Goal: Information Seeking & Learning: Learn about a topic

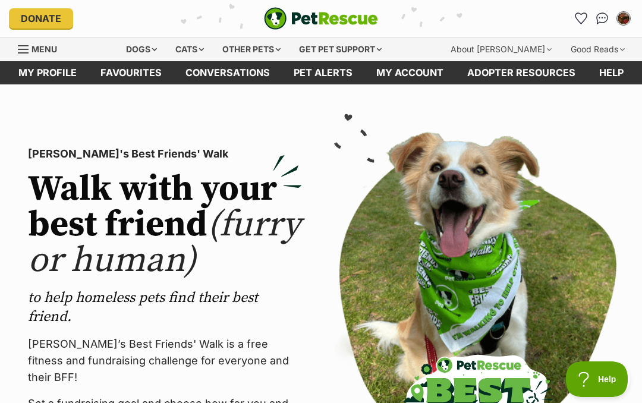
click at [165, 49] on div "Dogs" at bounding box center [142, 49] width 48 height 24
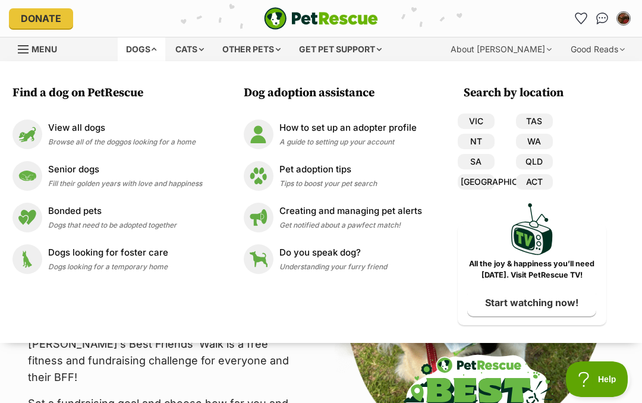
click at [101, 130] on p "View all dogs" at bounding box center [121, 128] width 147 height 14
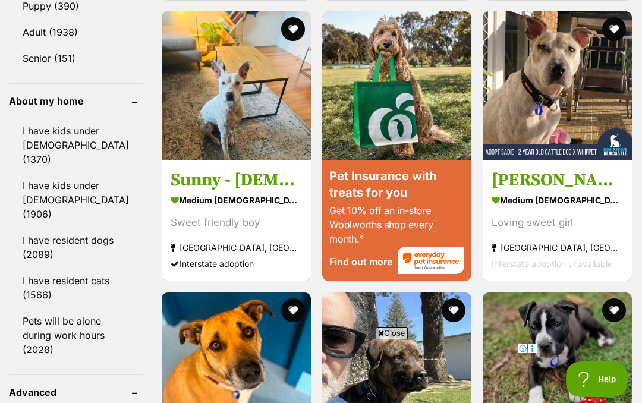
click at [64, 232] on link "I have resident dogs (2089)" at bounding box center [76, 247] width 134 height 39
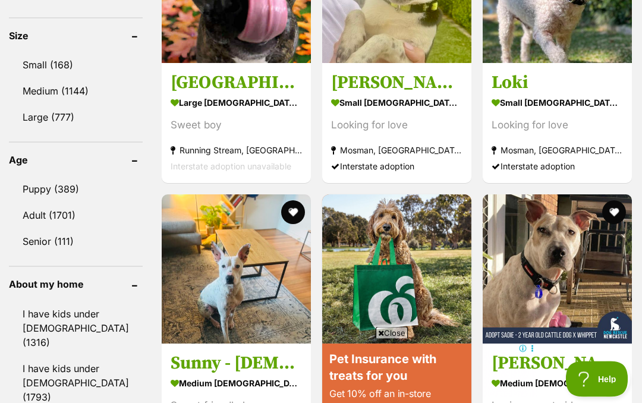
scroll to position [1205, 0]
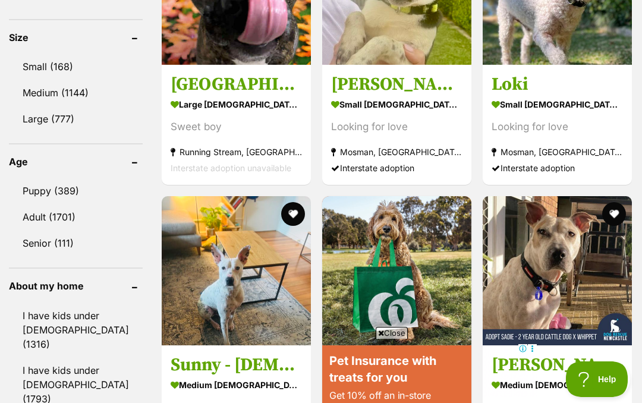
click at [75, 178] on link "Puppy (389)" at bounding box center [76, 190] width 134 height 25
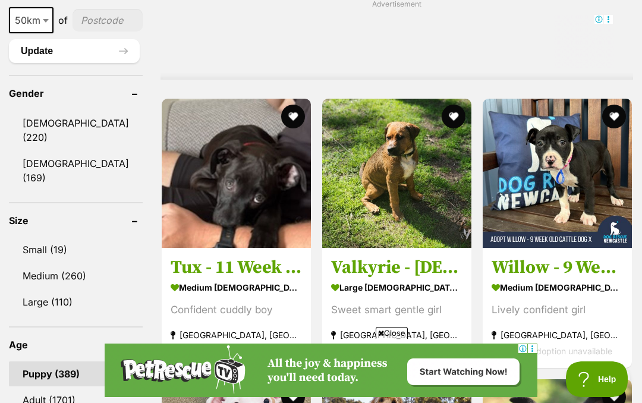
scroll to position [1024, 0]
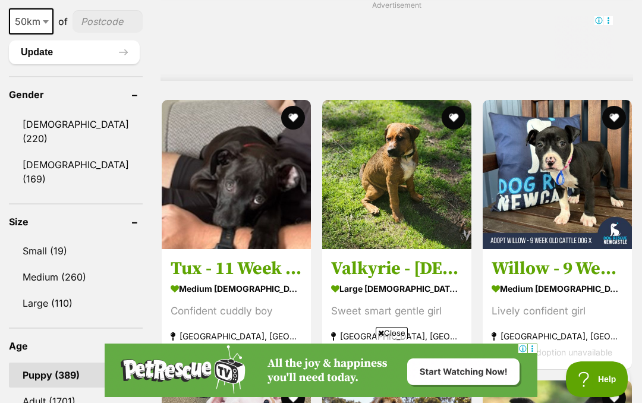
click at [60, 238] on link "Small (19)" at bounding box center [76, 250] width 134 height 25
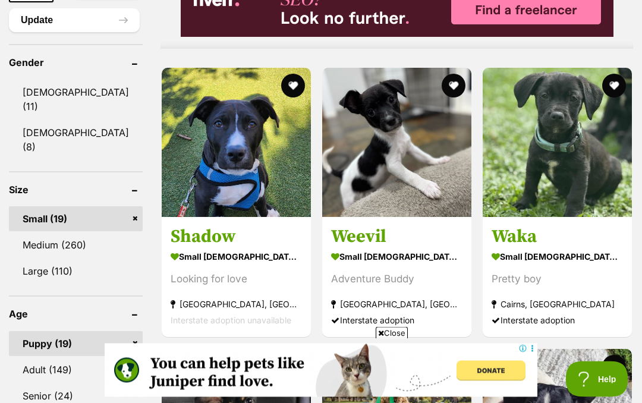
scroll to position [1051, 0]
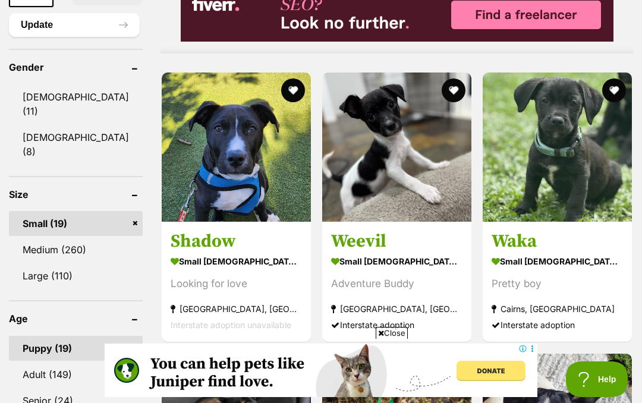
click at [52, 124] on link "[DEMOGRAPHIC_DATA] (11)" at bounding box center [76, 103] width 134 height 39
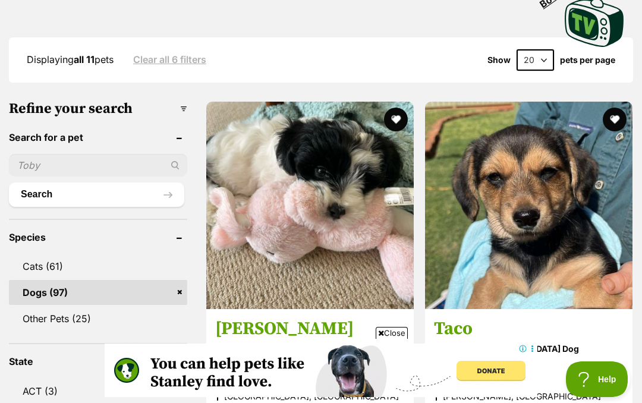
click at [329, 194] on img at bounding box center [309, 205] width 207 height 207
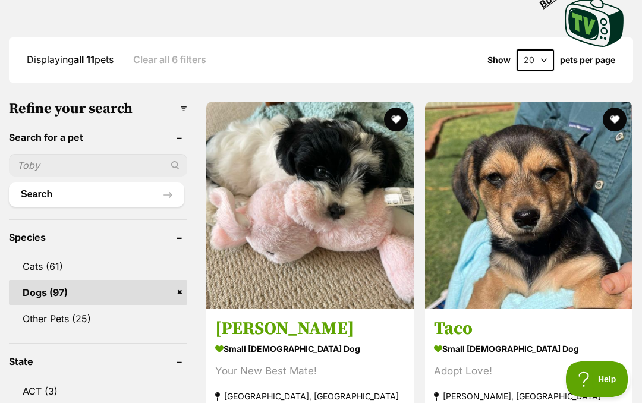
scroll to position [393, 0]
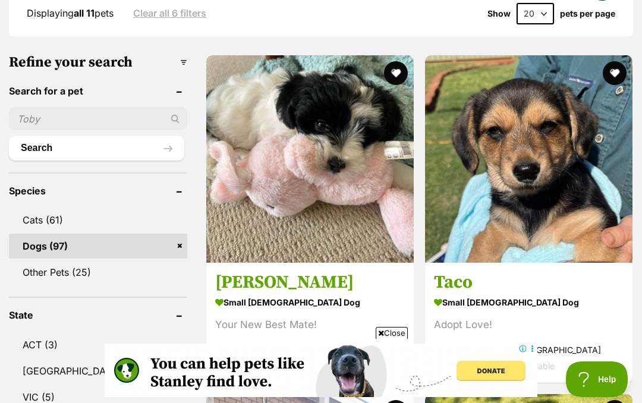
click at [537, 159] on img at bounding box center [528, 158] width 207 height 207
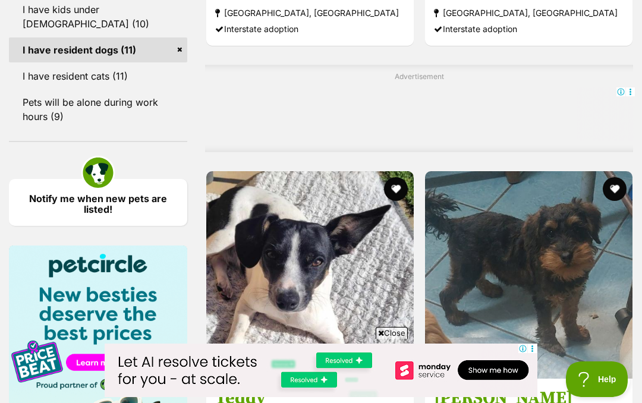
scroll to position [1419, 0]
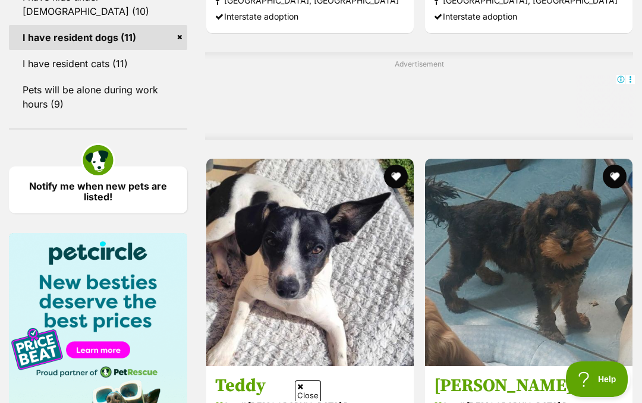
click at [573, 176] on img at bounding box center [528, 262] width 207 height 207
click at [563, 159] on img at bounding box center [528, 262] width 207 height 207
click at [295, 196] on img at bounding box center [309, 262] width 207 height 207
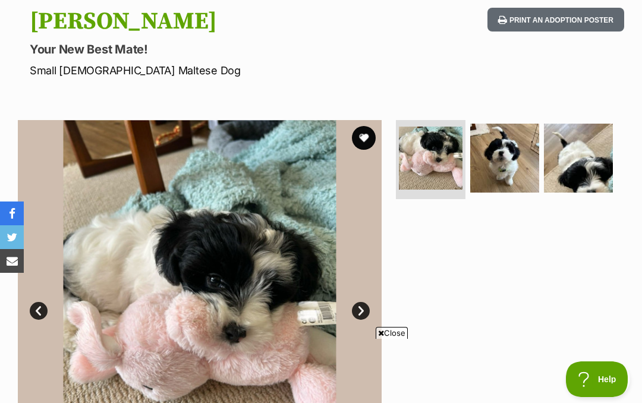
scroll to position [124, 0]
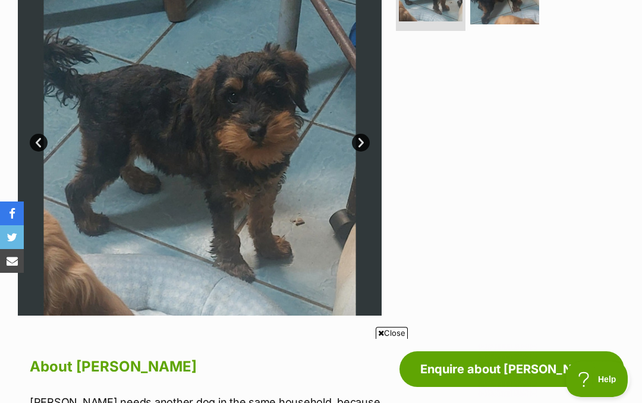
scroll to position [204, 0]
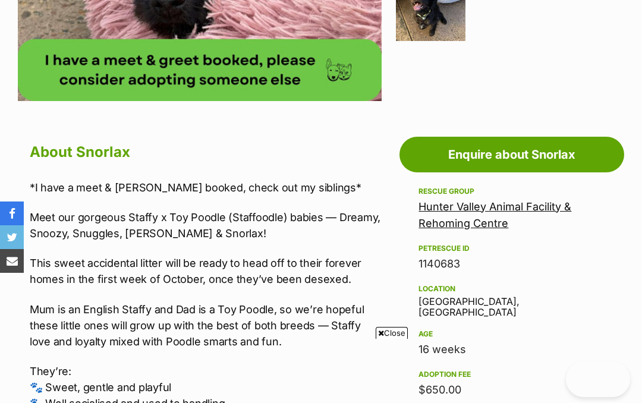
scroll to position [355, 0]
